Goal: Communication & Community: Answer question/provide support

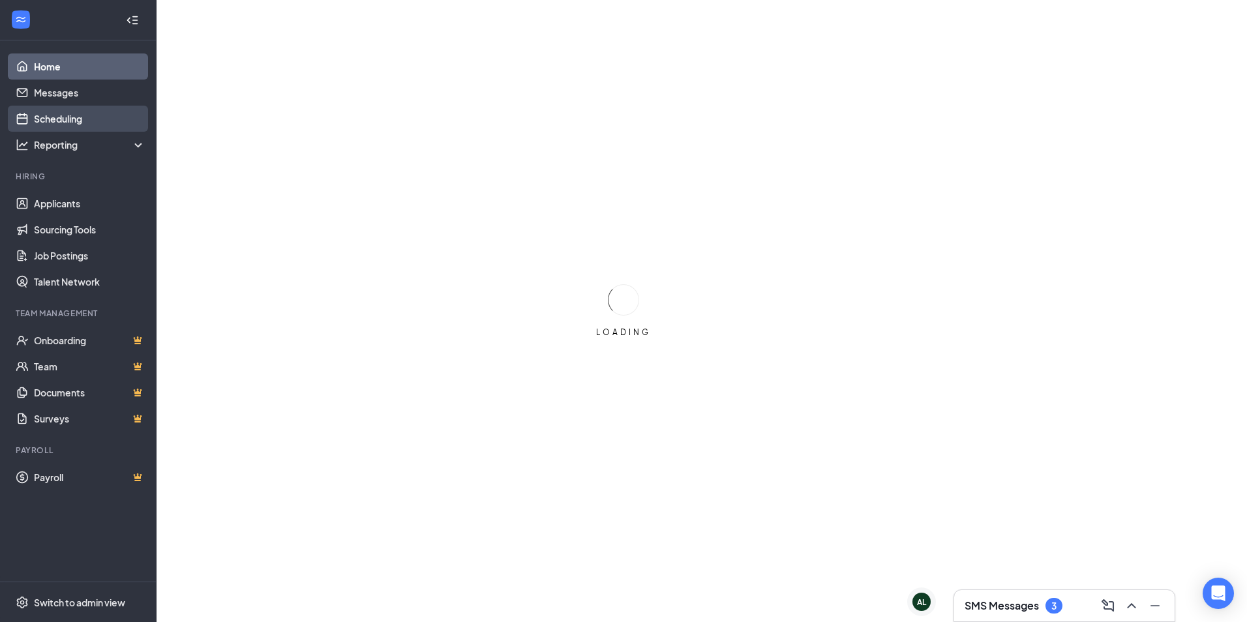
click at [89, 112] on link "Scheduling" at bounding box center [90, 119] width 112 height 26
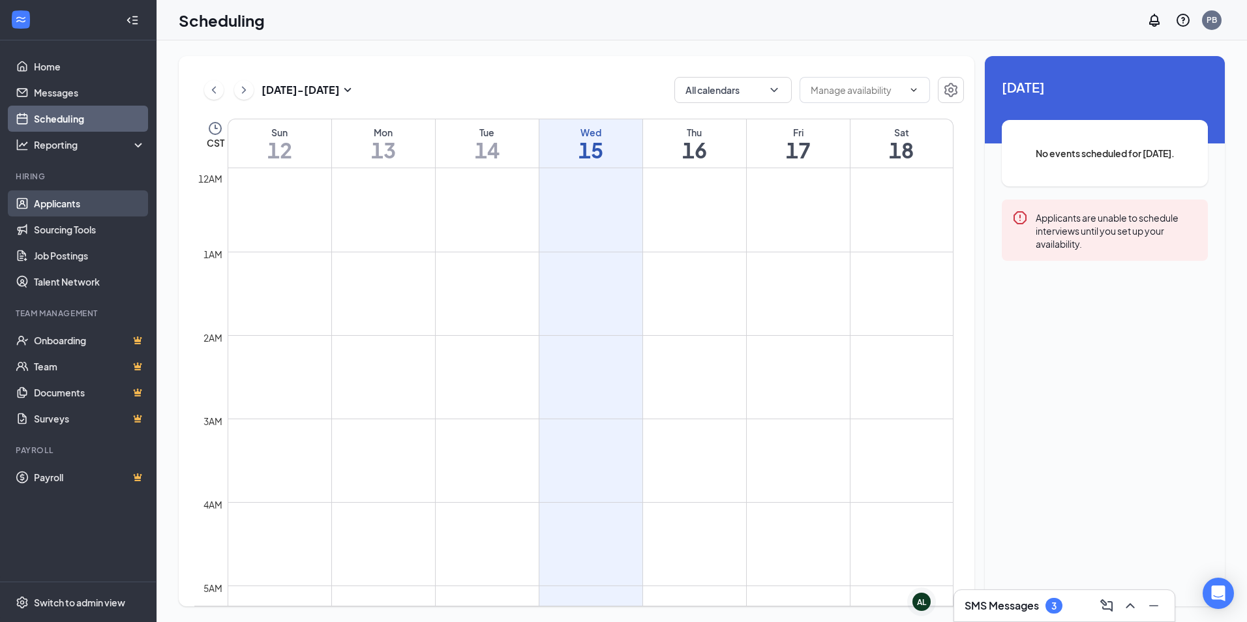
click at [46, 206] on link "Applicants" at bounding box center [90, 203] width 112 height 26
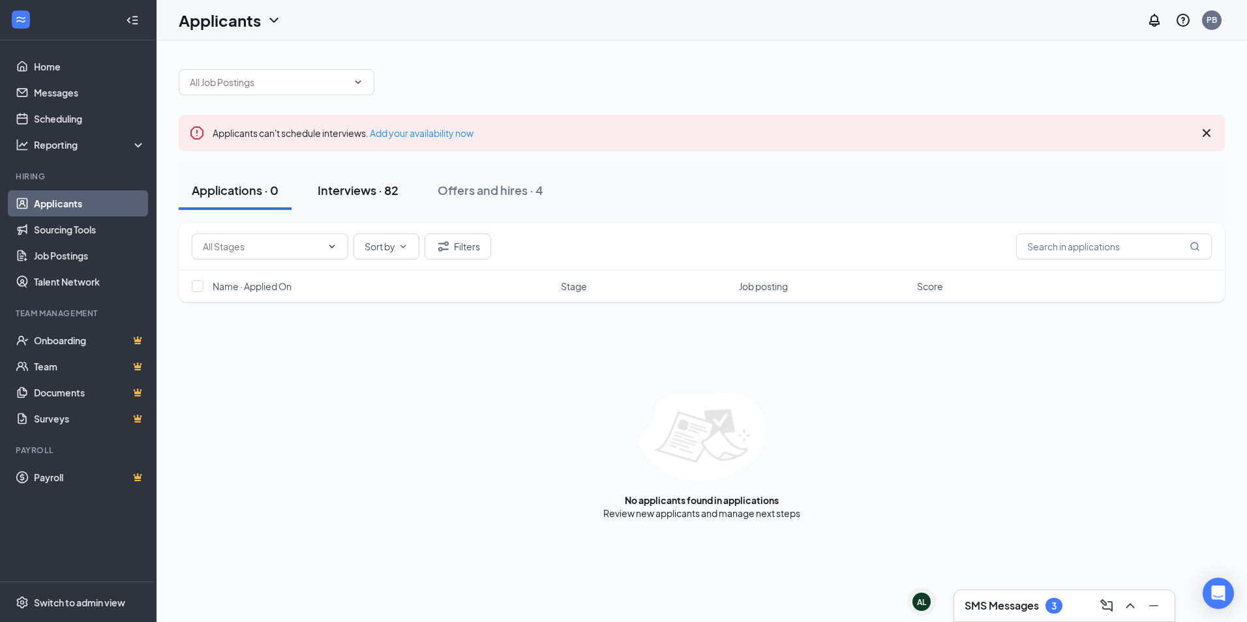
click at [374, 194] on div "Interviews · 82" at bounding box center [358, 190] width 81 height 16
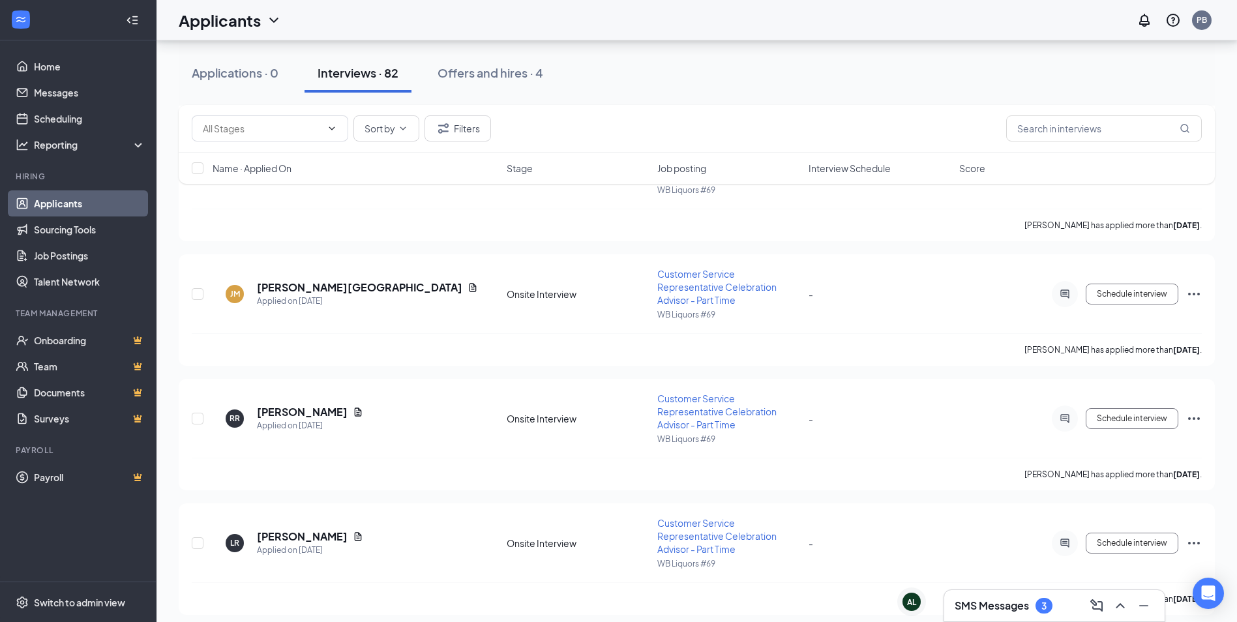
scroll to position [1957, 0]
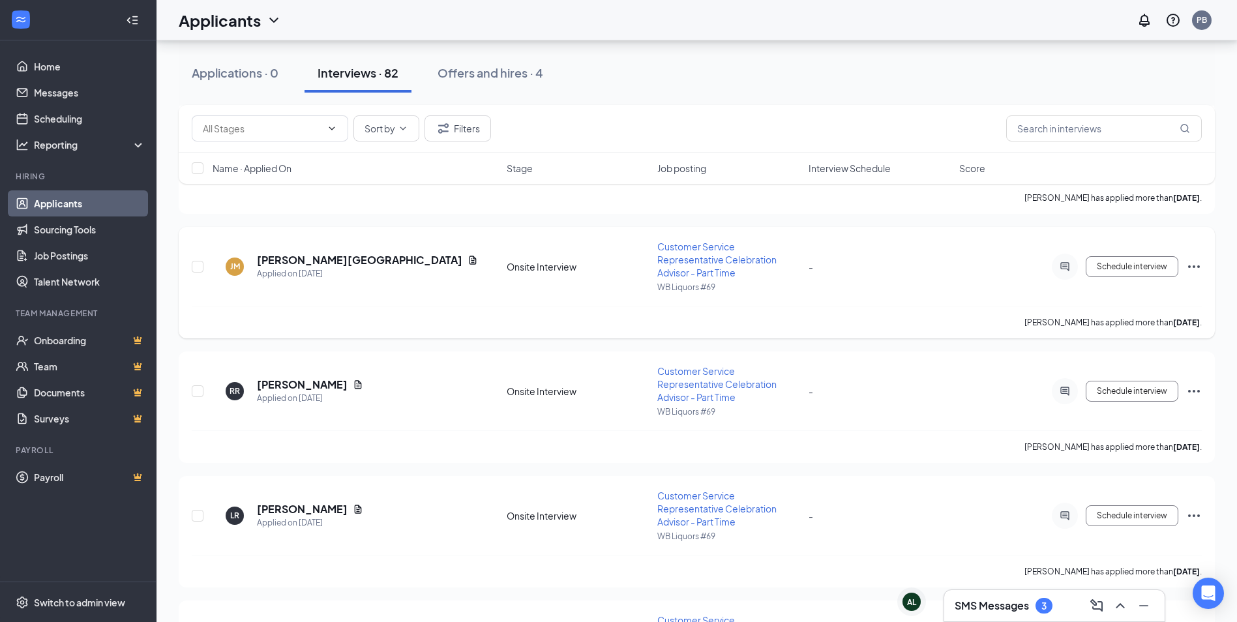
click at [1190, 265] on icon "Ellipses" at bounding box center [1194, 267] width 16 height 16
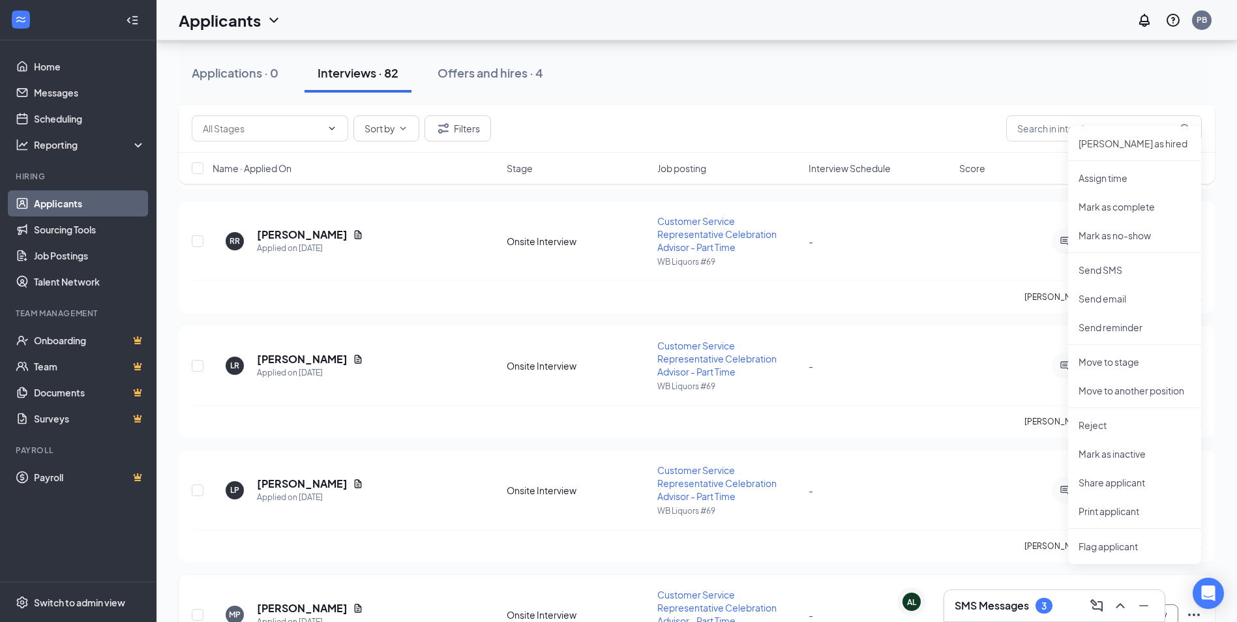
scroll to position [2152, 0]
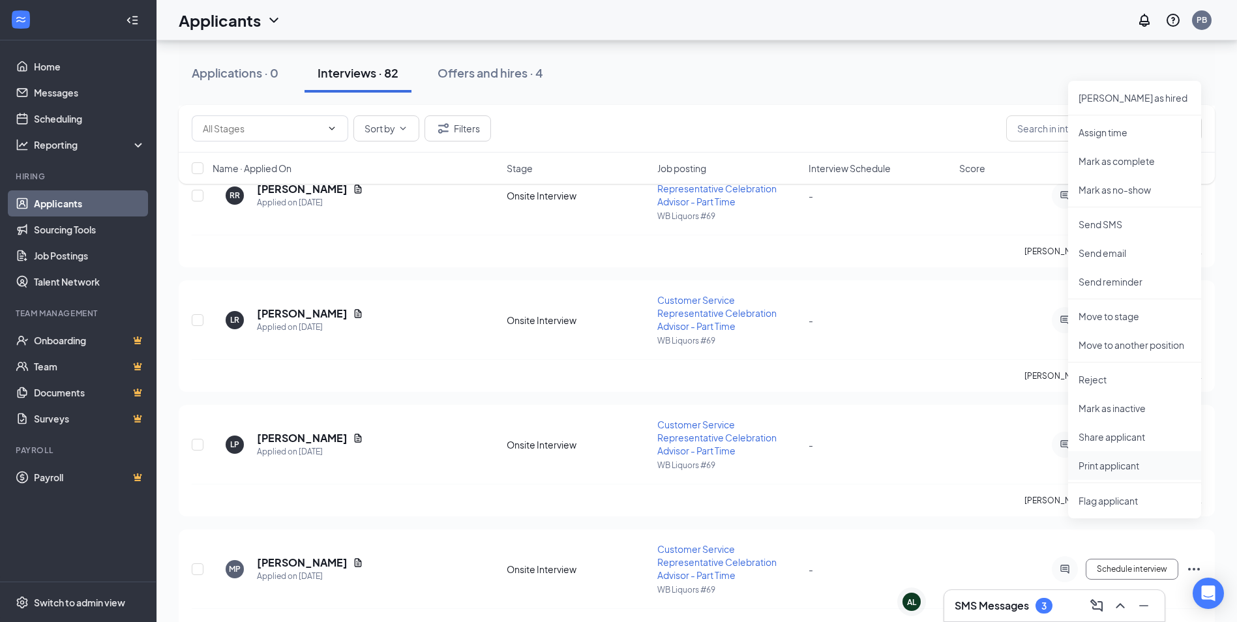
click at [1112, 467] on p "Print applicant" at bounding box center [1135, 465] width 112 height 13
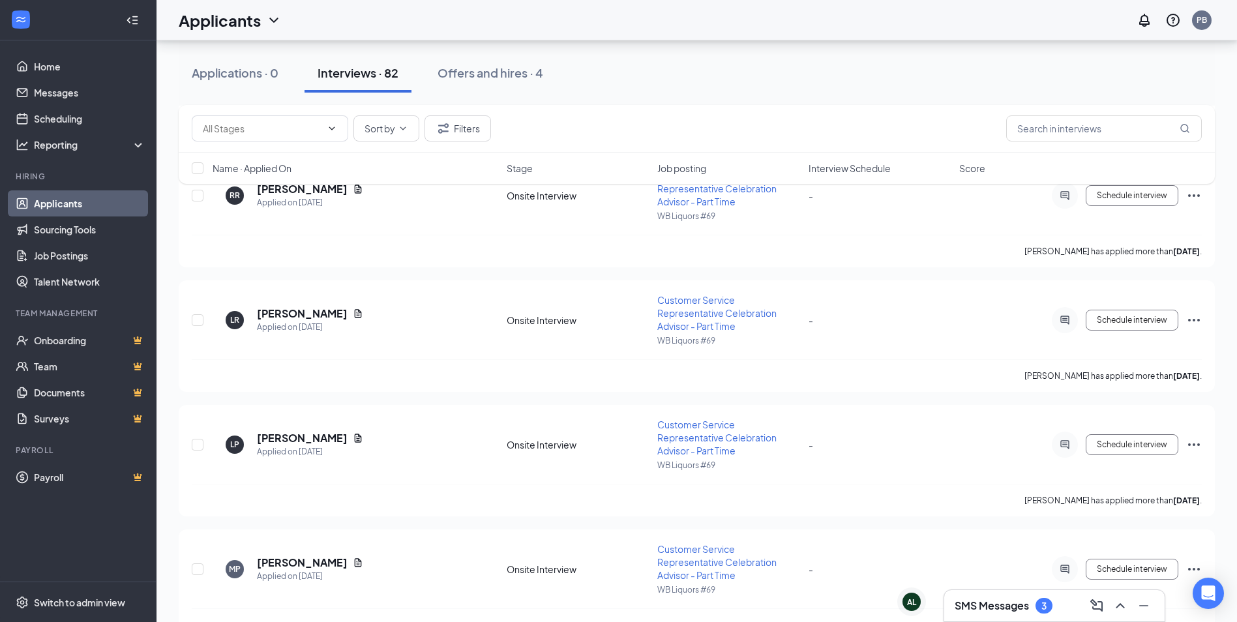
click at [845, 114] on div "Sort by Filters" at bounding box center [697, 129] width 1036 height 48
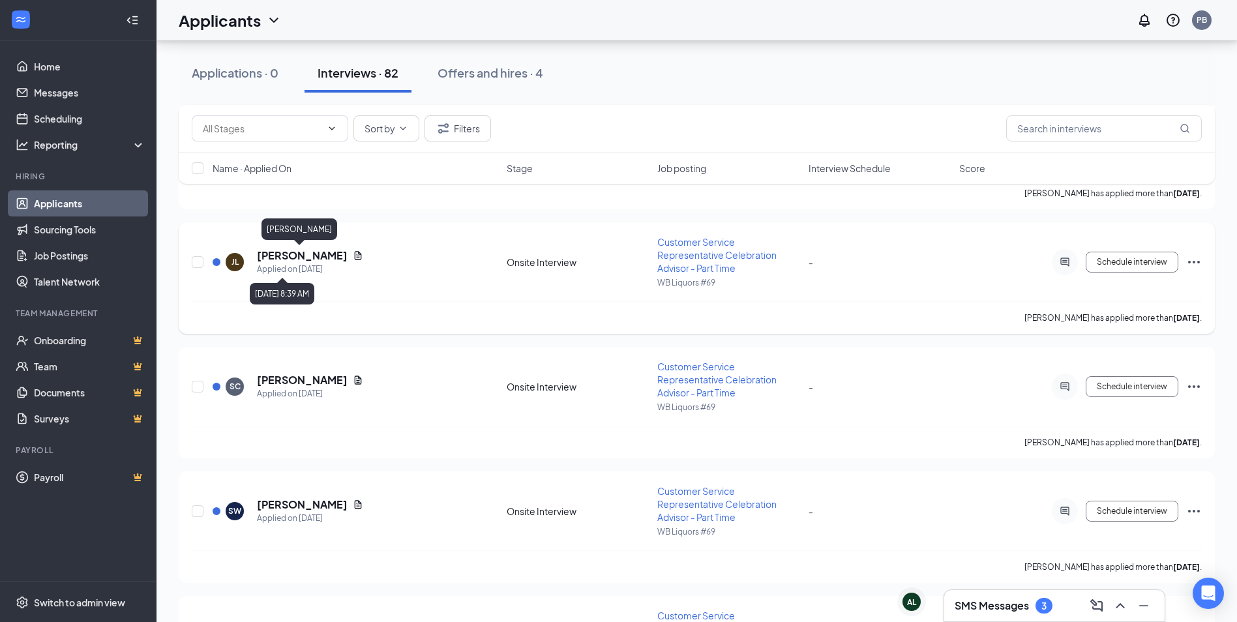
click at [304, 260] on h5 "[PERSON_NAME]" at bounding box center [302, 256] width 91 height 14
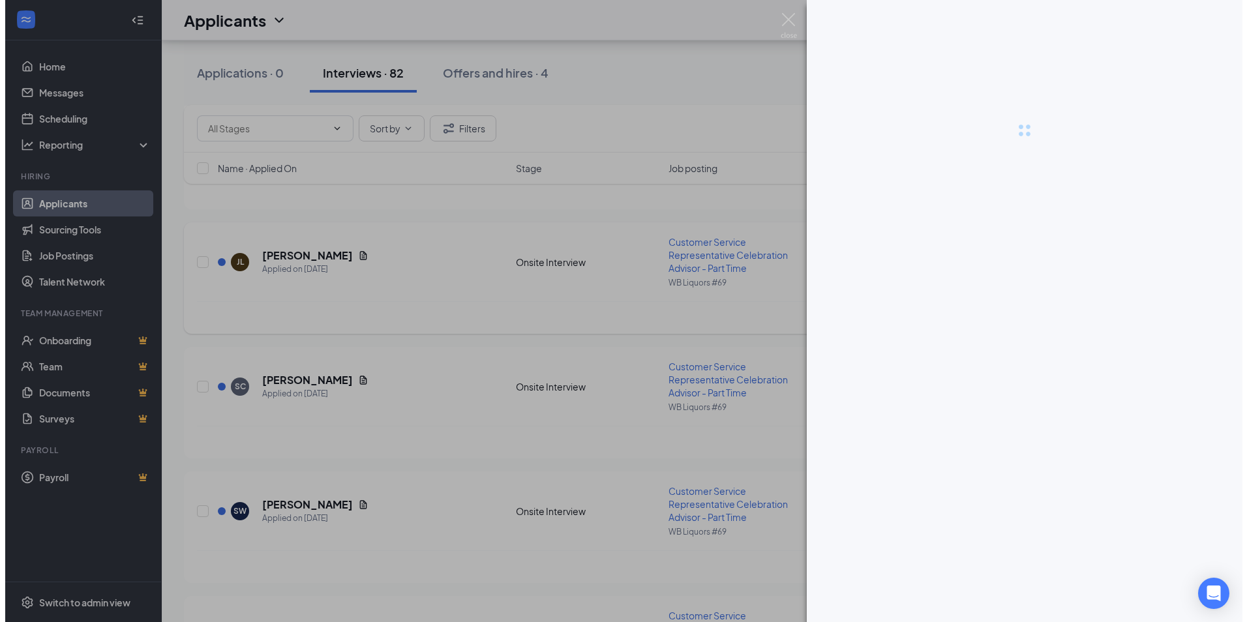
scroll to position [4351, 0]
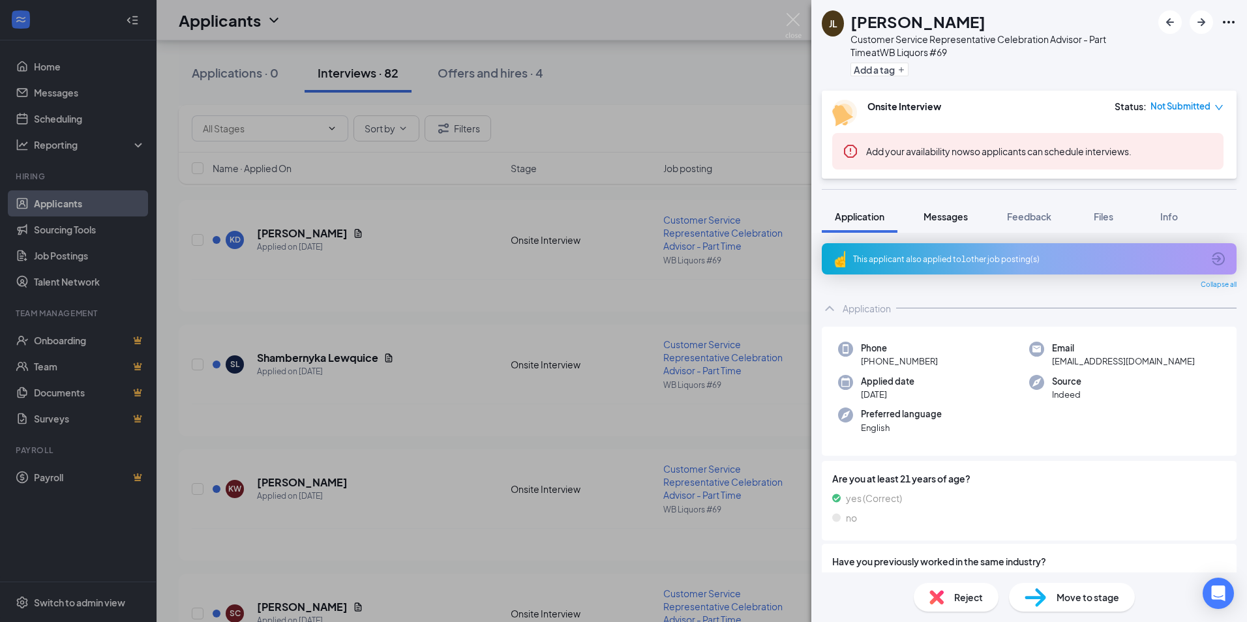
click at [941, 220] on span "Messages" at bounding box center [946, 217] width 44 height 12
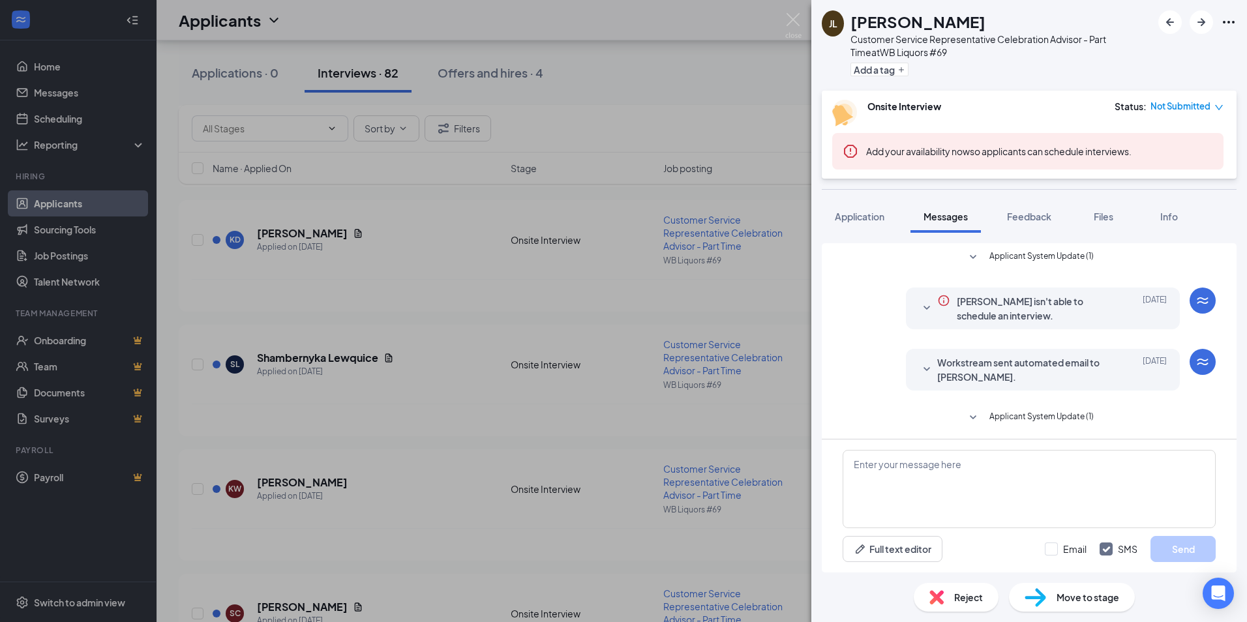
scroll to position [163, 0]
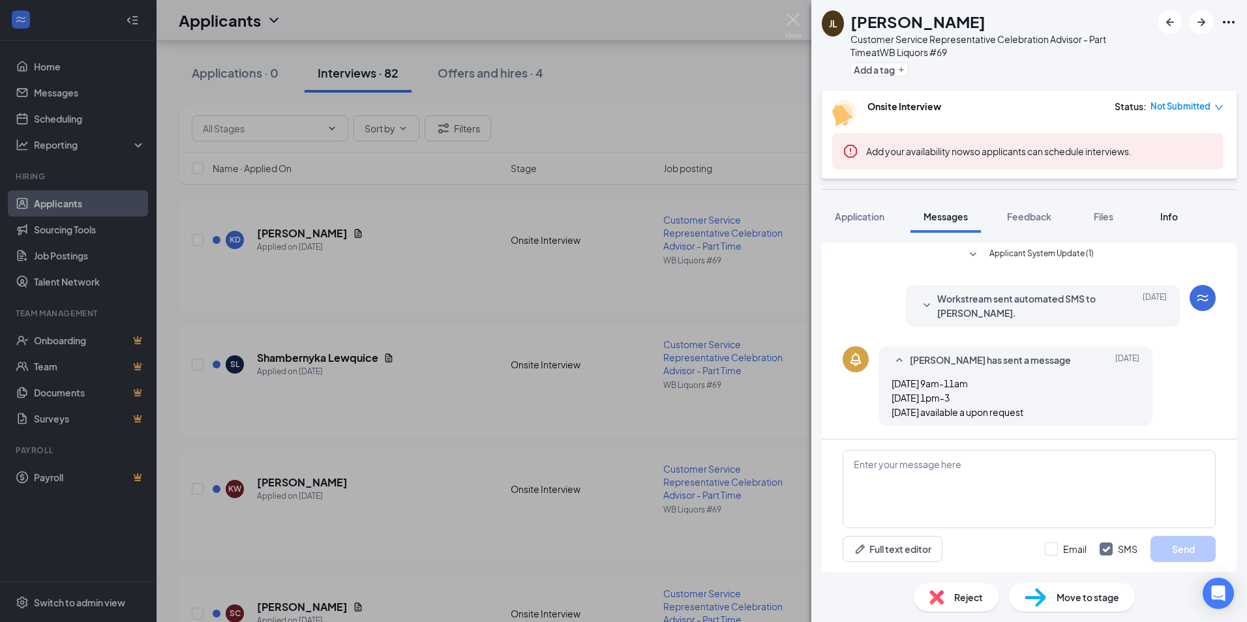
click at [1161, 213] on div "Info" at bounding box center [1169, 216] width 26 height 13
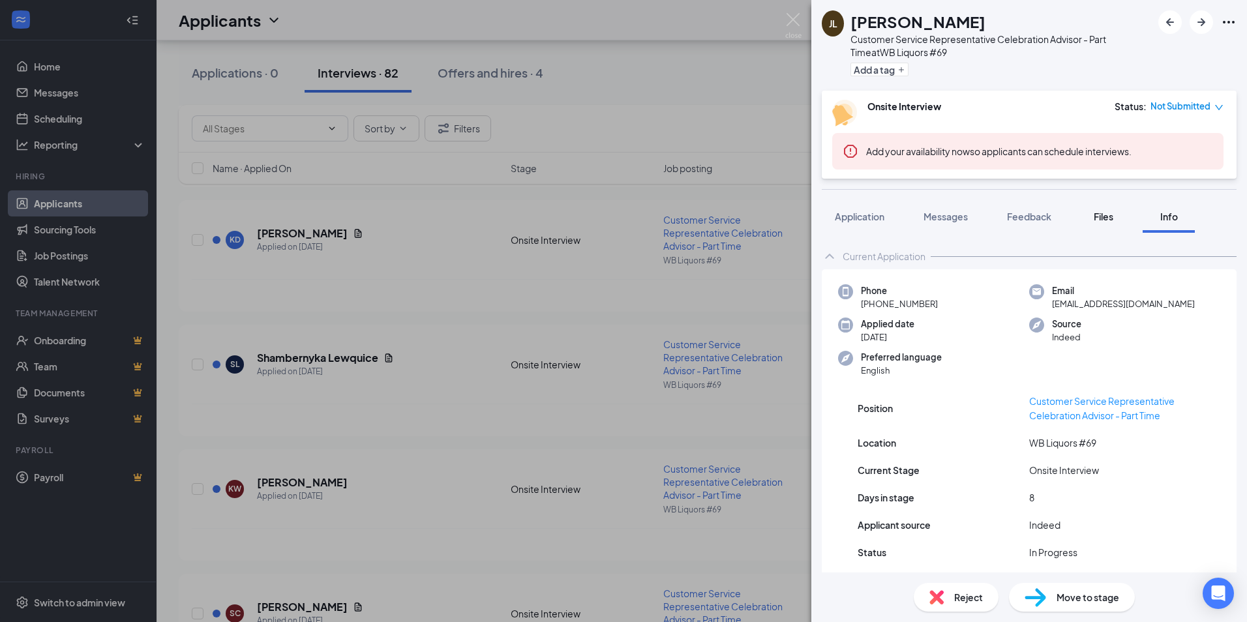
click at [1113, 212] on span "Files" at bounding box center [1104, 217] width 20 height 12
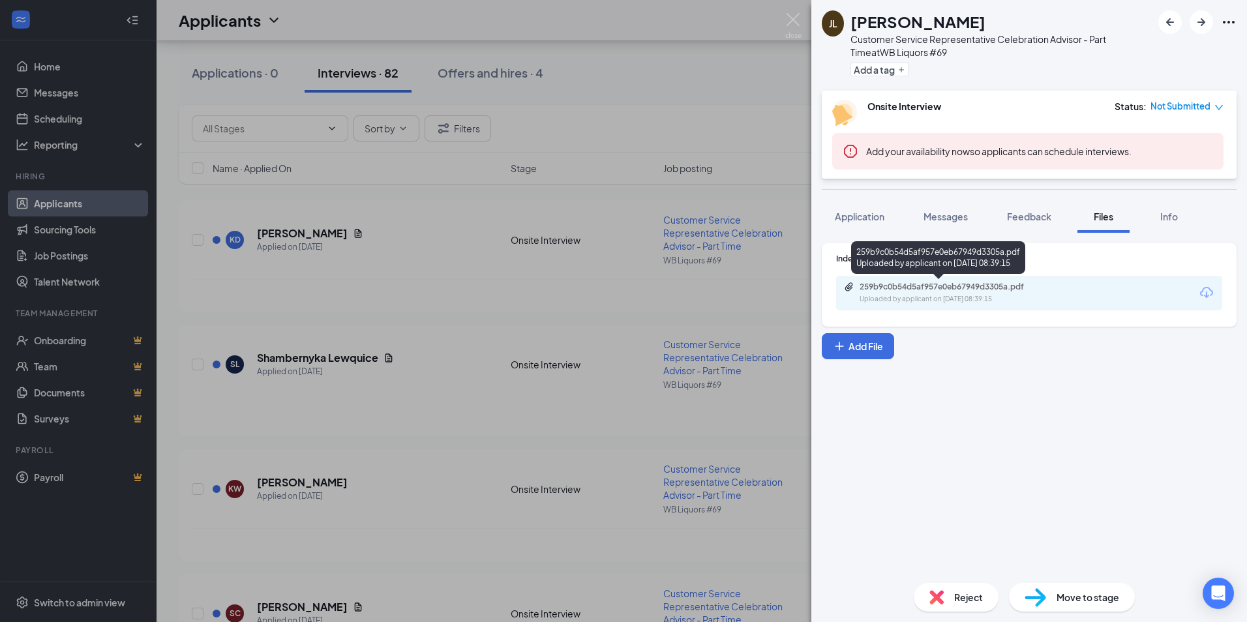
click at [1022, 294] on div "Uploaded by applicant on [DATE] 08:39:15" at bounding box center [958, 299] width 196 height 10
click at [956, 218] on span "Messages" at bounding box center [946, 217] width 44 height 12
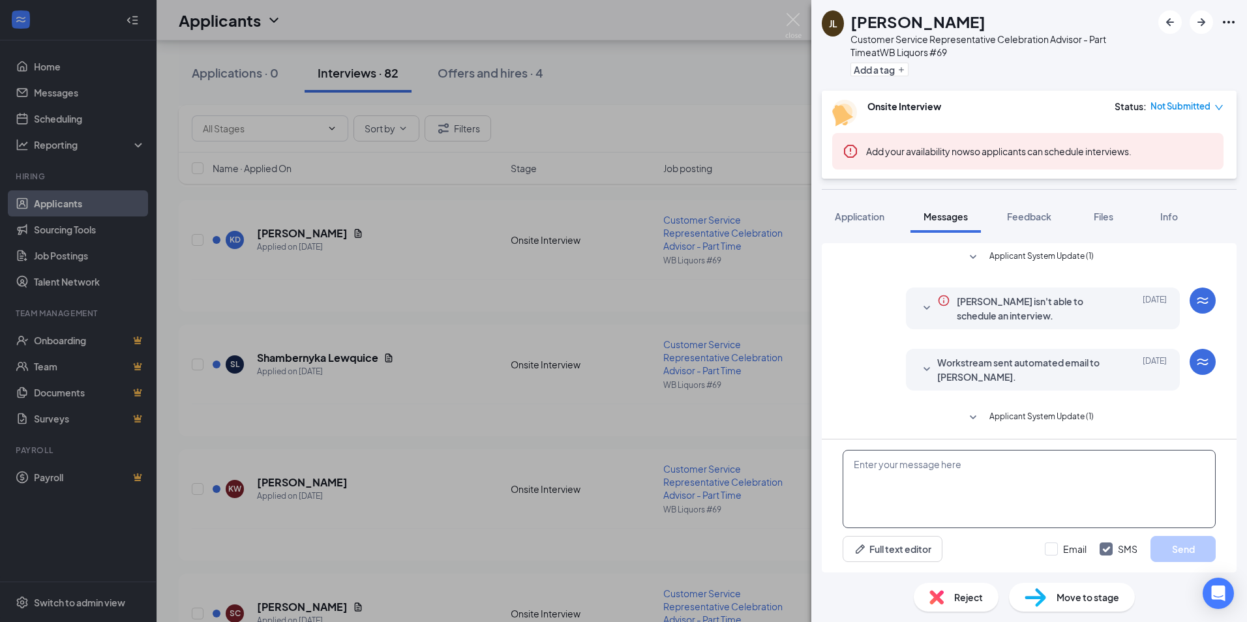
scroll to position [163, 0]
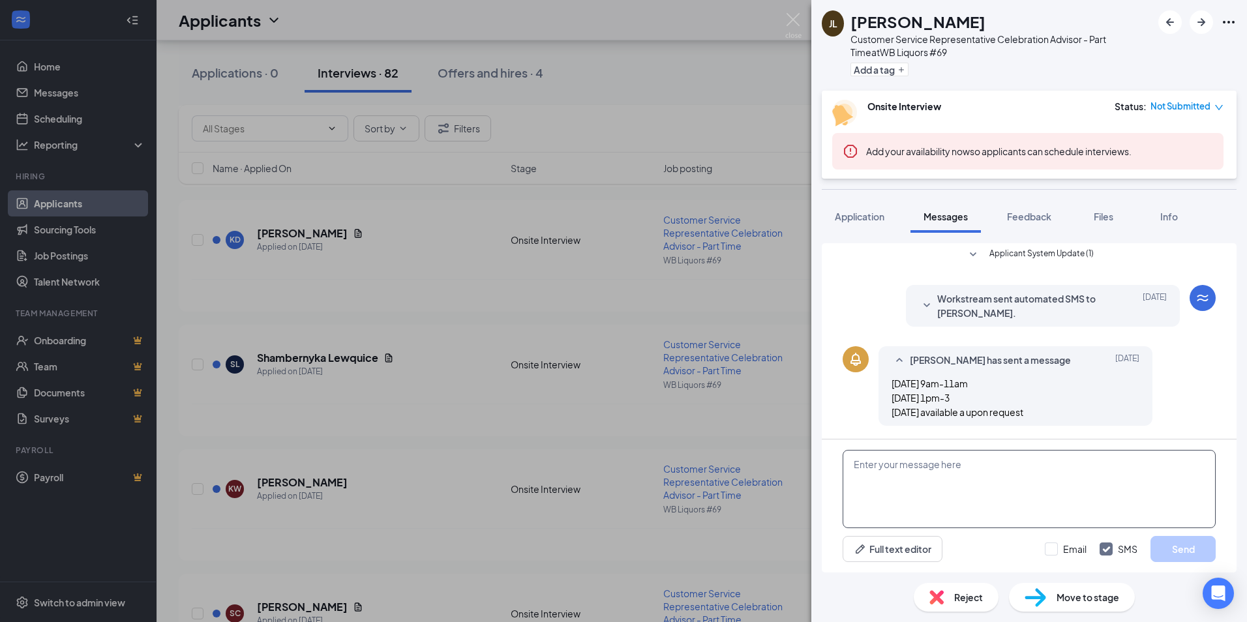
click at [951, 476] on textarea at bounding box center [1029, 489] width 373 height 78
type textarea "h"
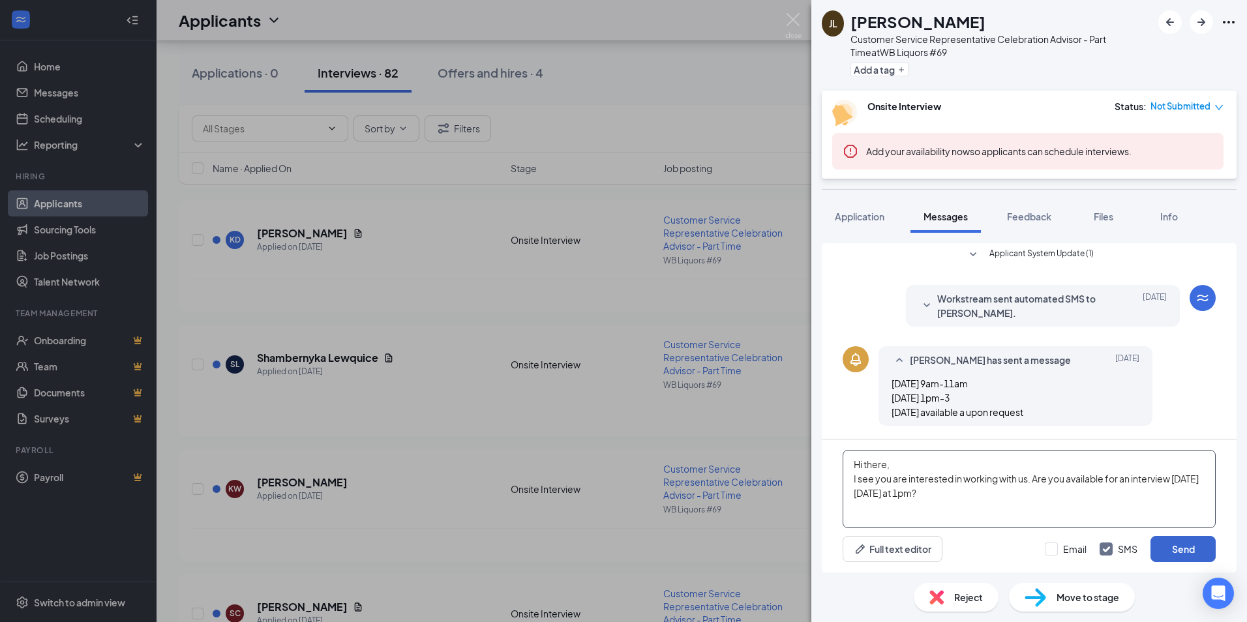
type textarea "Hi there, I see you are interested in working with us. Are you available for an…"
click at [1185, 551] on button "Send" at bounding box center [1183, 549] width 65 height 26
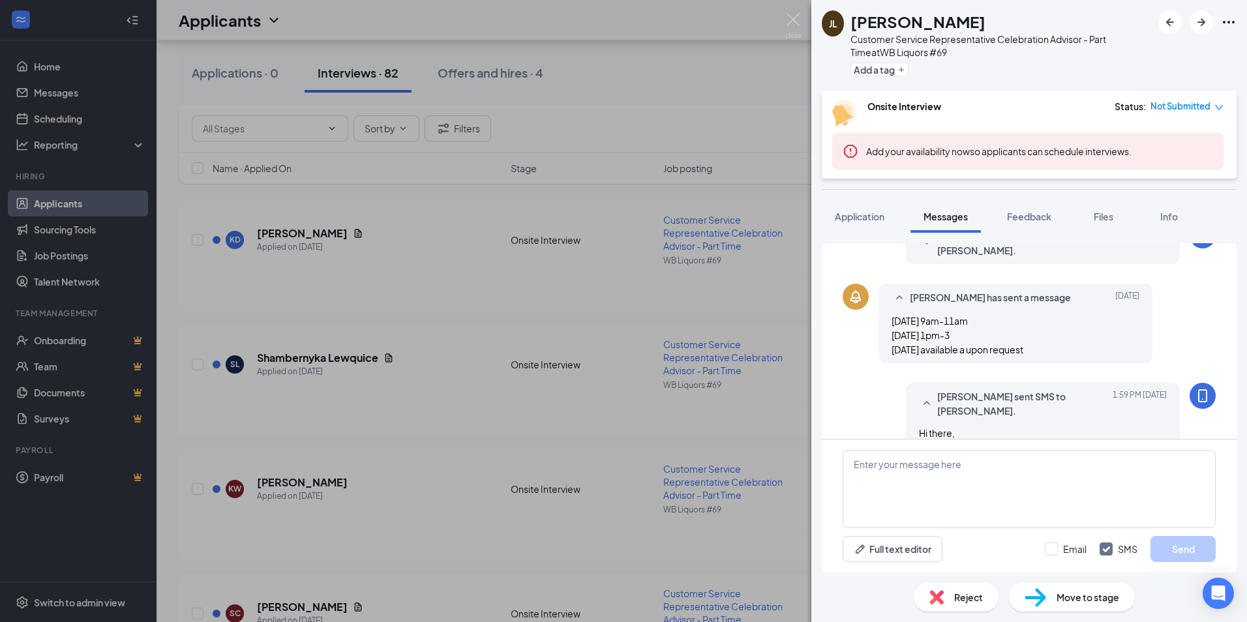
scroll to position [275, 0]
